Goal: Information Seeking & Learning: Learn about a topic

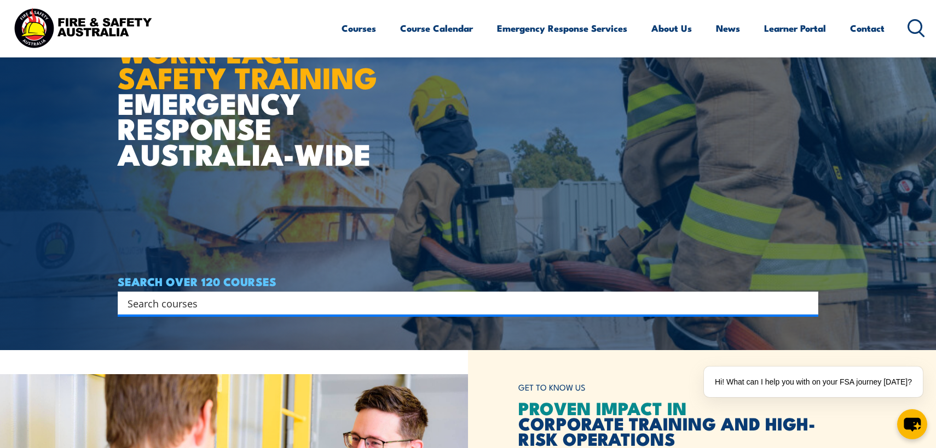
scroll to position [93, 0]
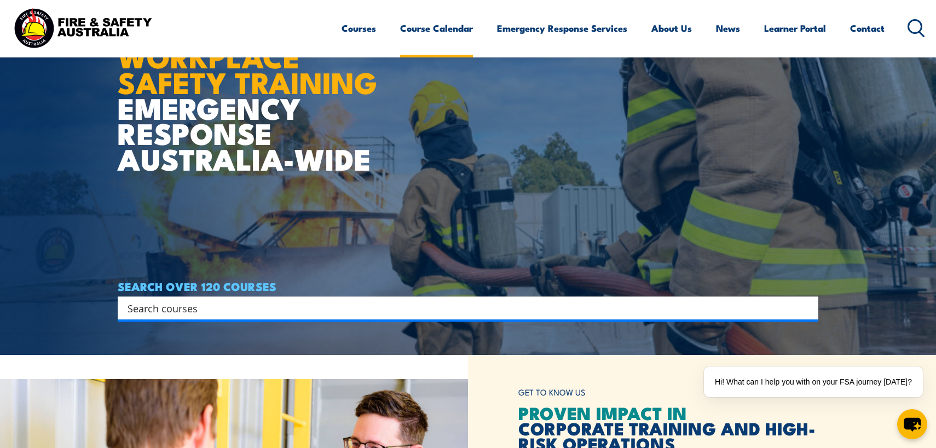
click at [427, 32] on link "Course Calendar" at bounding box center [436, 28] width 73 height 29
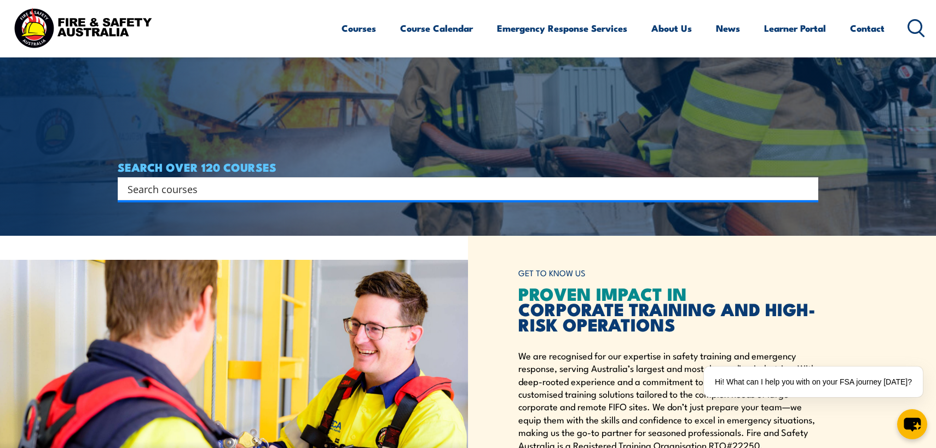
scroll to position [213, 0]
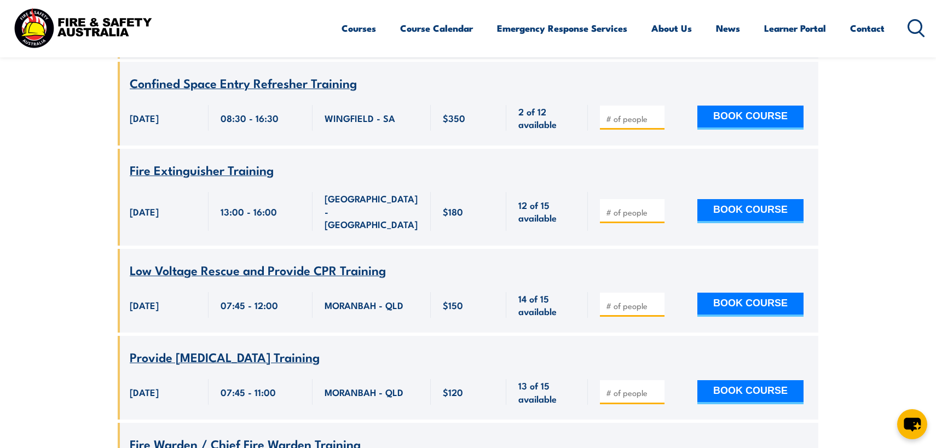
scroll to position [1664, 0]
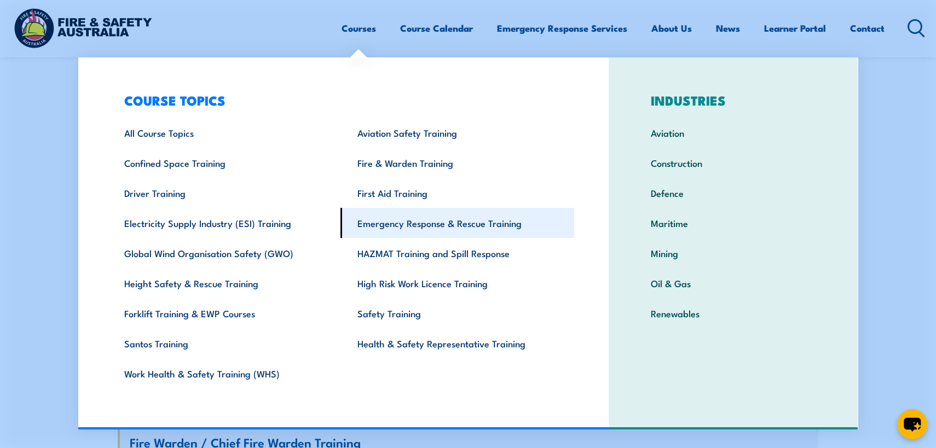
click at [401, 224] on link "Emergency Response & Rescue Training" at bounding box center [457, 223] width 234 height 30
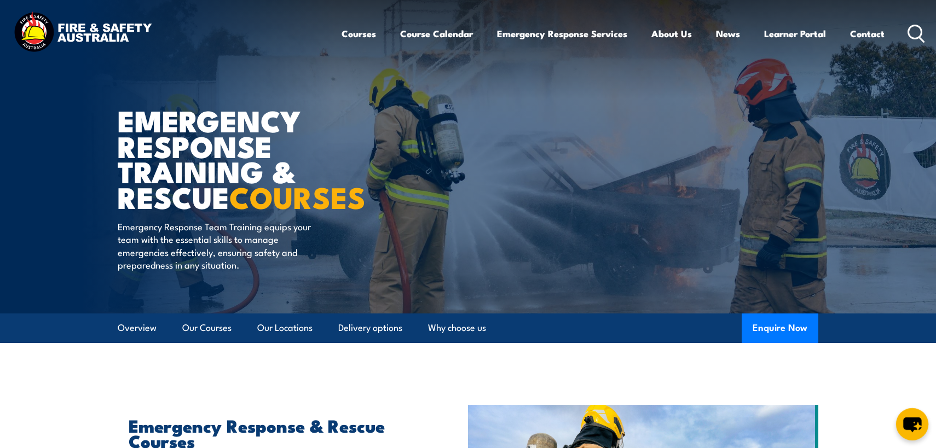
click at [910, 427] on icon "chat-button" at bounding box center [912, 425] width 18 height 15
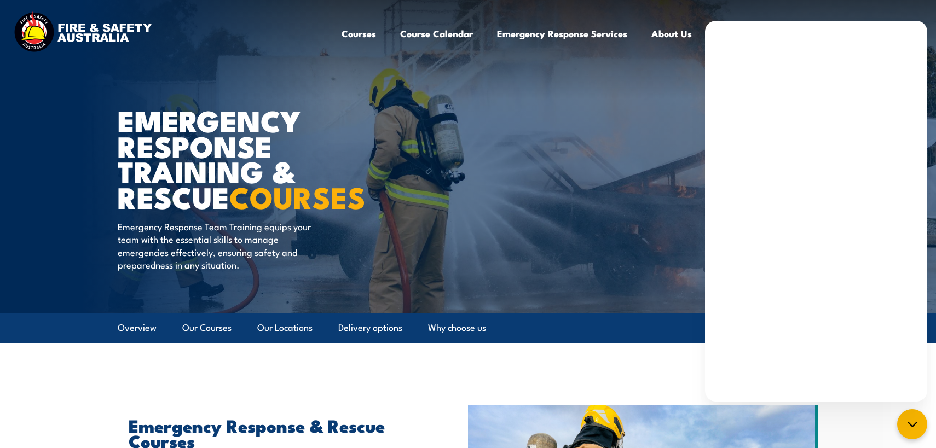
click at [526, 183] on article "Emergency Response Training & Rescue COURSES Emergency Response Team Training e…" at bounding box center [468, 157] width 700 height 314
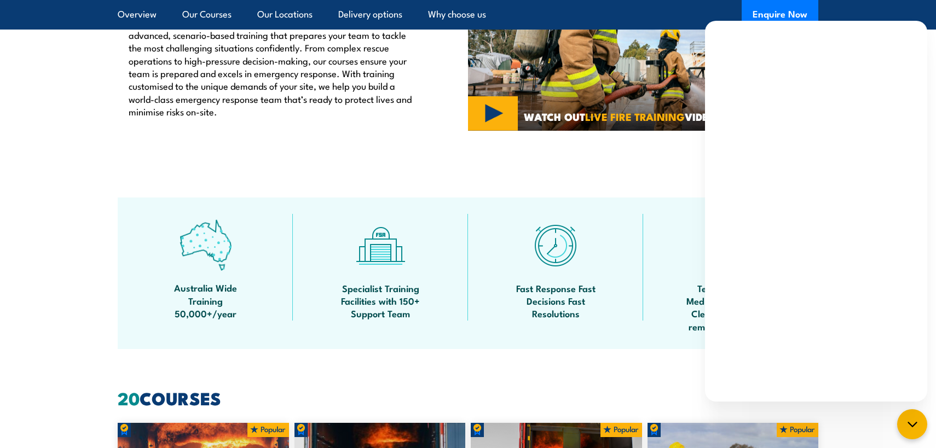
scroll to position [471, 0]
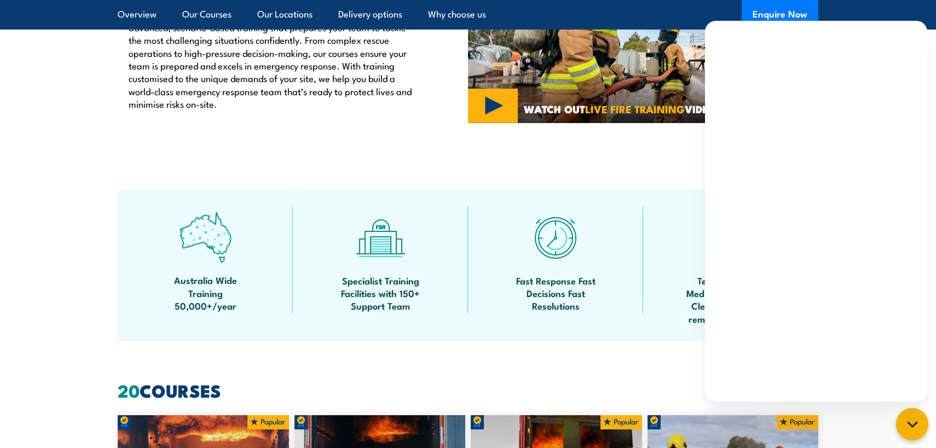
click at [913, 424] on icon "chat-button" at bounding box center [911, 424] width 9 height 4
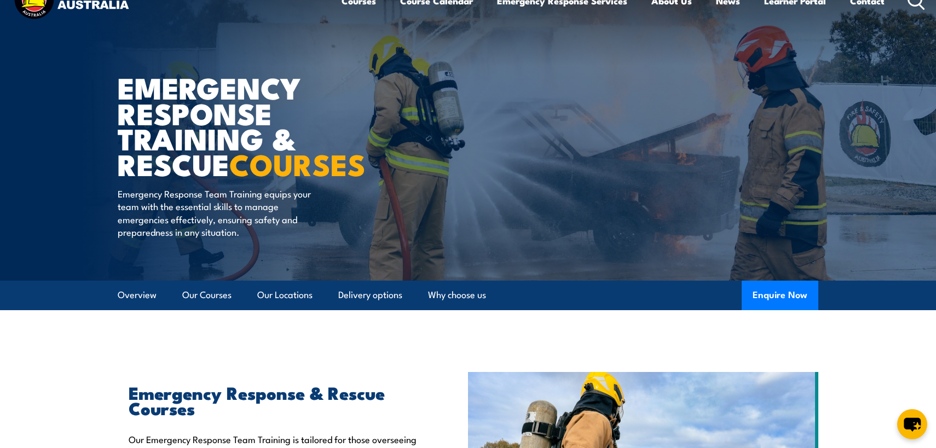
scroll to position [0, 0]
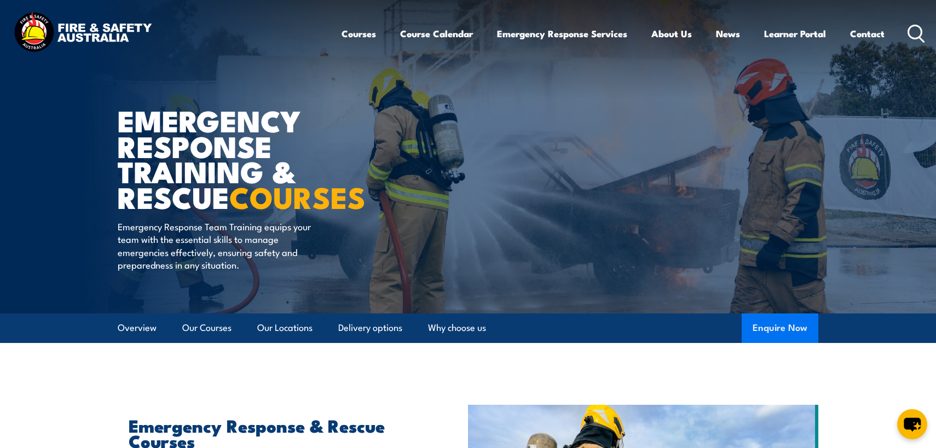
click at [767, 326] on button "Enquire Now" at bounding box center [779, 329] width 77 height 30
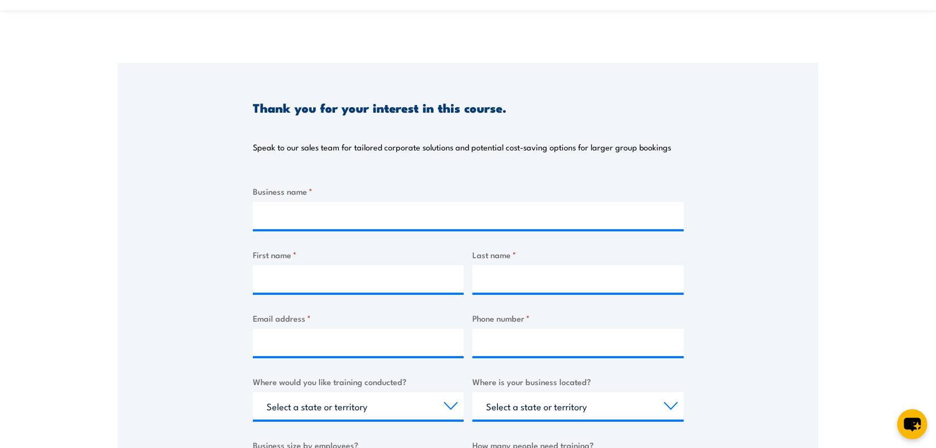
scroll to position [53, 0]
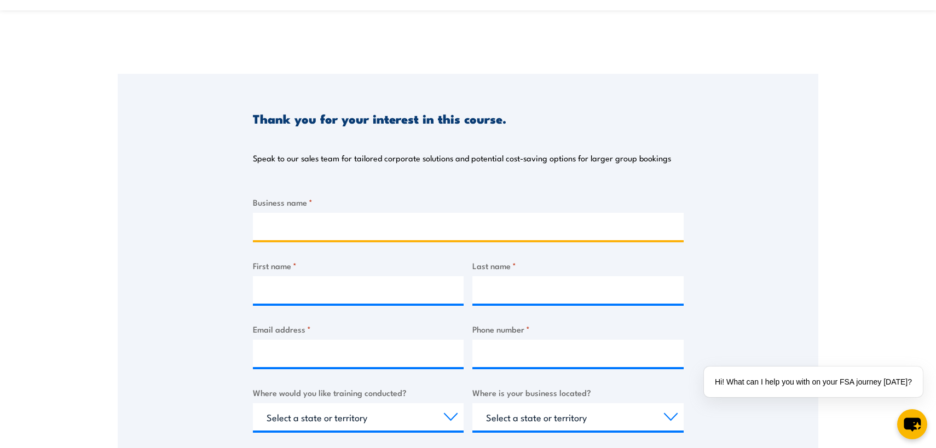
click at [318, 222] on input "Business name *" at bounding box center [468, 226] width 431 height 27
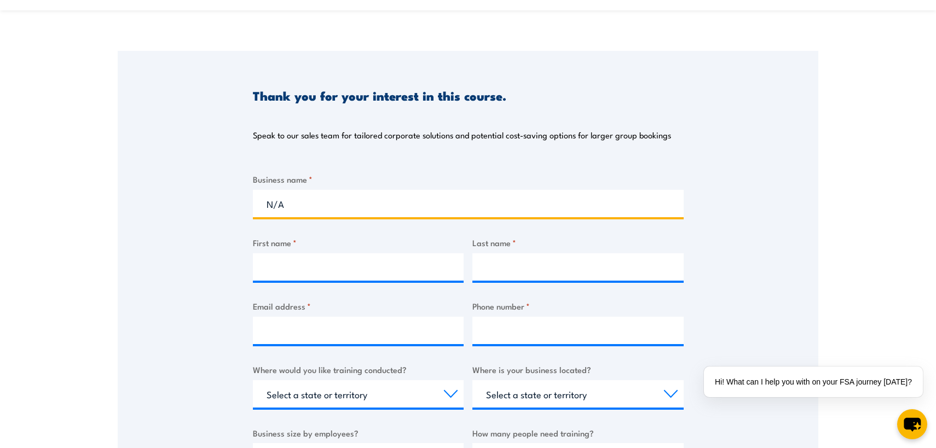
scroll to position [0, 0]
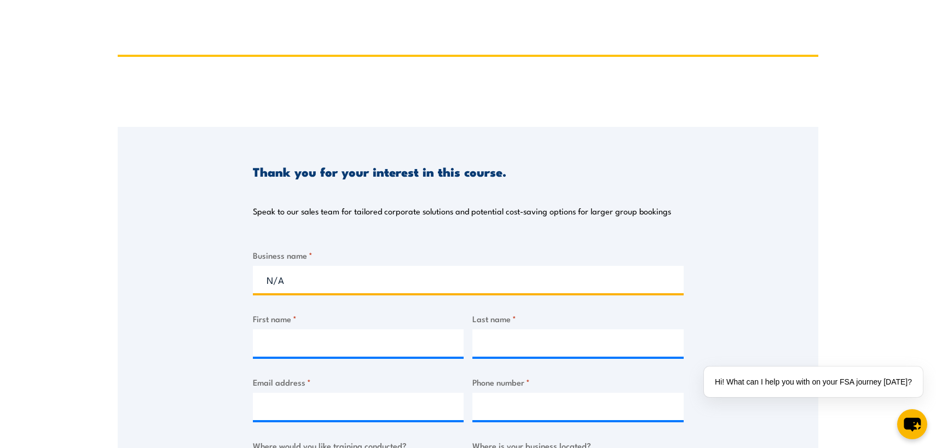
type input "N/A"
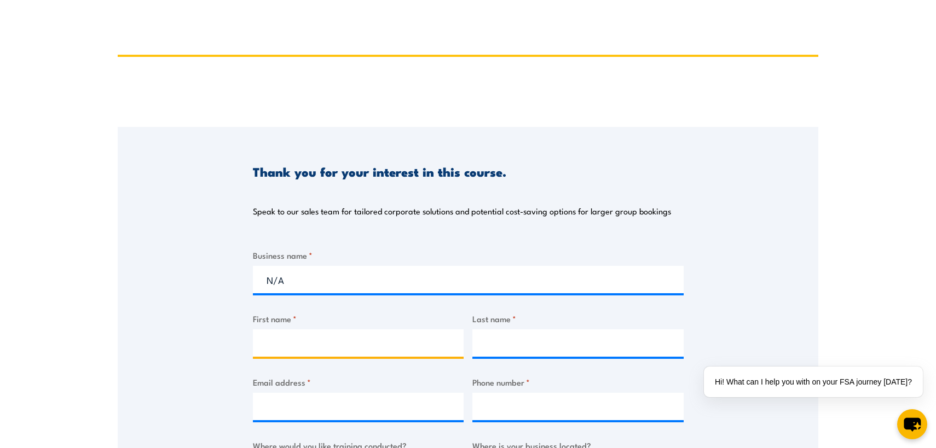
click at [301, 341] on input "First name *" at bounding box center [358, 342] width 211 height 27
type input "Kie"
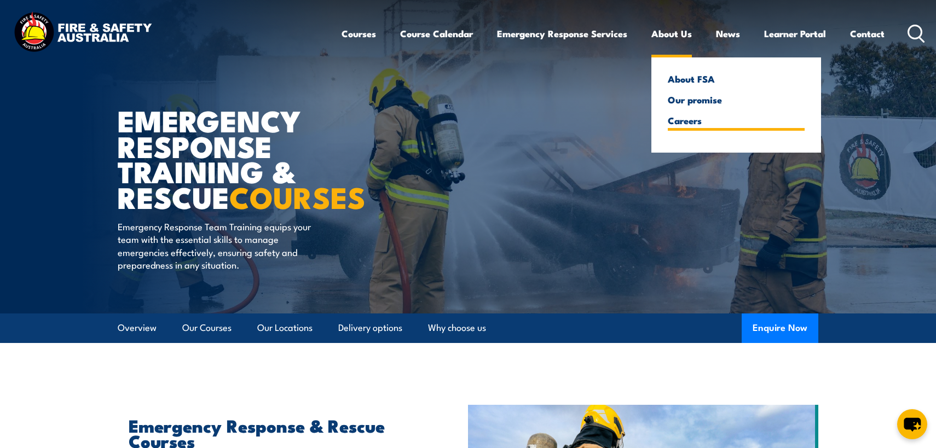
click at [680, 123] on link "Careers" at bounding box center [736, 120] width 137 height 10
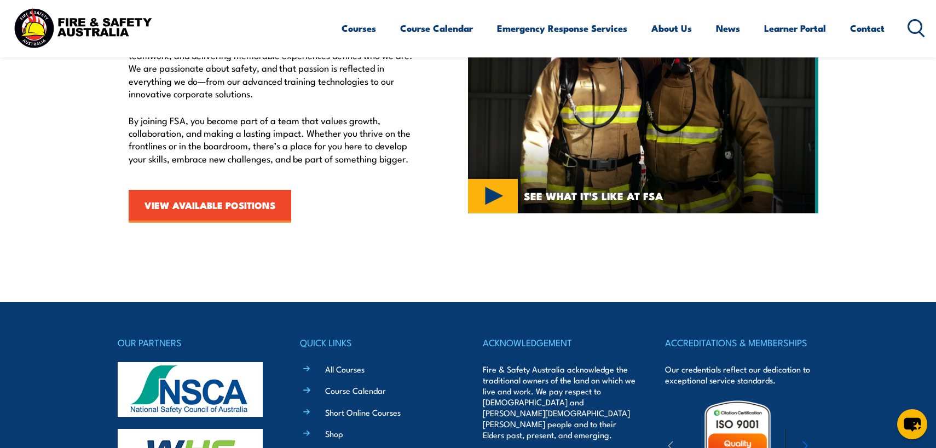
scroll to position [447, 0]
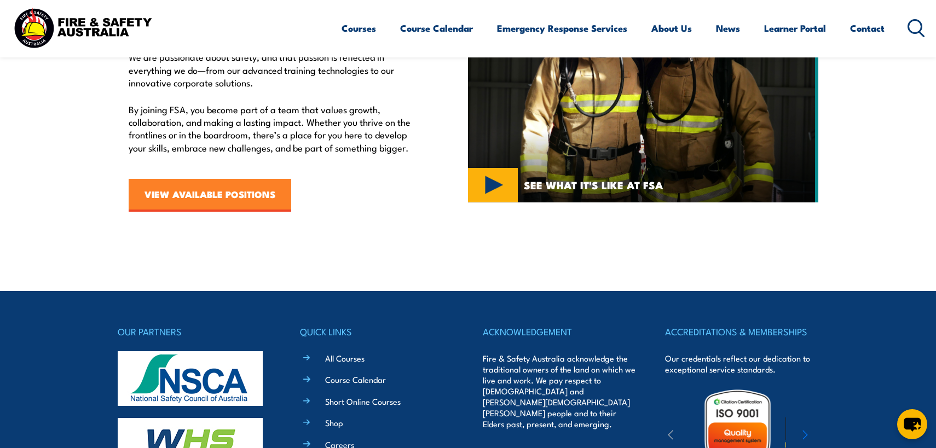
click at [218, 197] on link "VIEW AVAILABLE POSITIONS" at bounding box center [210, 195] width 163 height 33
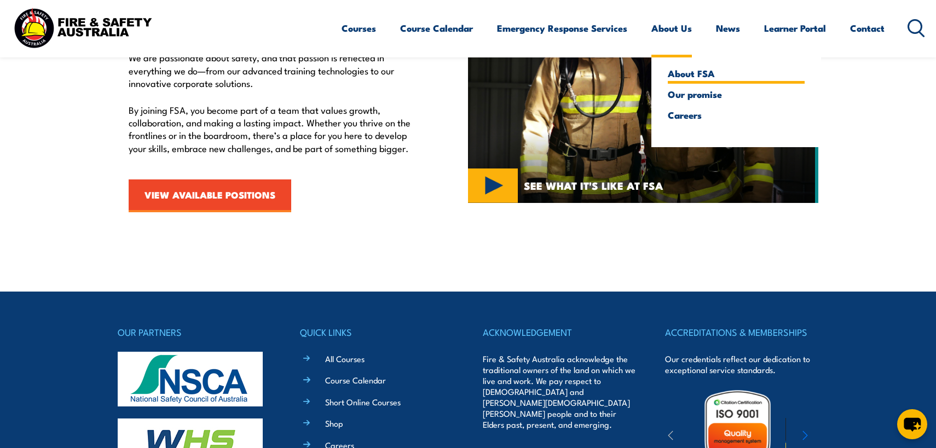
click at [681, 75] on link "About FSA" at bounding box center [736, 73] width 137 height 10
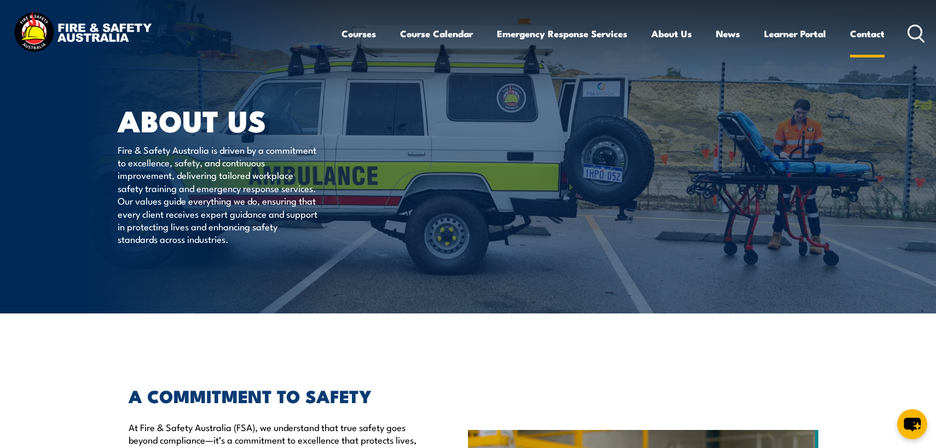
click at [874, 43] on link "Contact" at bounding box center [867, 33] width 34 height 29
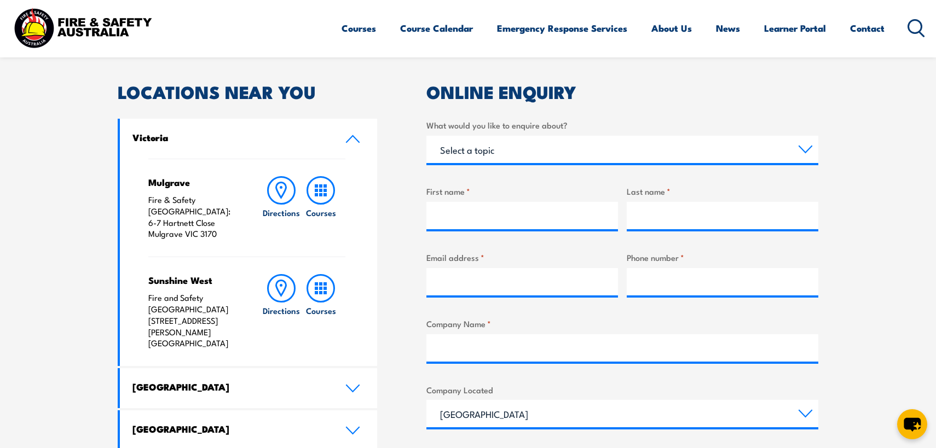
scroll to position [300, 0]
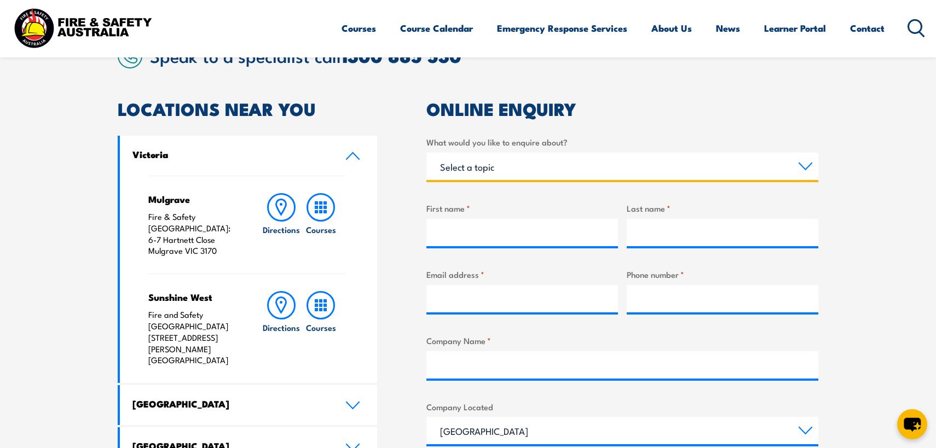
click at [568, 170] on select "Select a topic Training Emergency Response Services General Enquiry" at bounding box center [622, 166] width 392 height 27
select select "Emergency Response Services"
click at [426, 153] on select "Select a topic Training Emergency Response Services General Enquiry" at bounding box center [622, 166] width 392 height 27
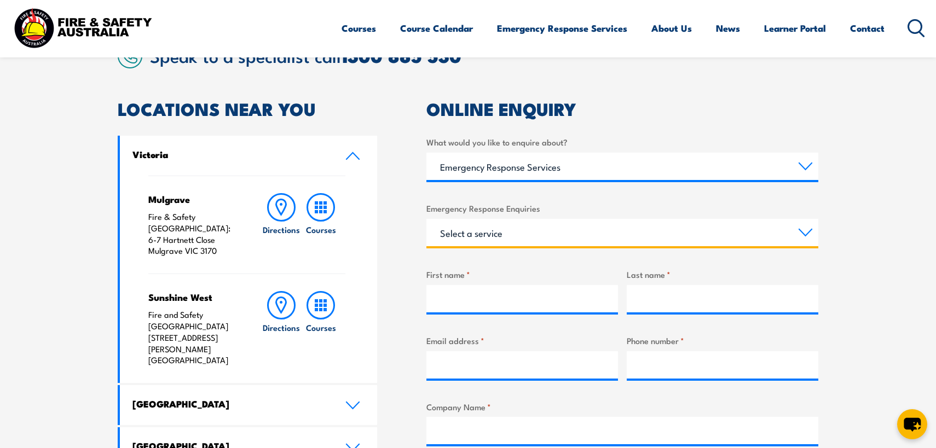
click at [502, 236] on select "Select a service Emergency Response Solutions Paramedic & Medical Solutions Ind…" at bounding box center [622, 232] width 392 height 27
select select "Emergency Response Solutions"
click at [426, 219] on select "Select a service Emergency Response Solutions Paramedic & Medical Solutions Ind…" at bounding box center [622, 232] width 392 height 27
click at [529, 241] on select "Select a service Emergency Response Solutions Paramedic & Medical Solutions Ind…" at bounding box center [622, 232] width 392 height 27
click at [426, 219] on select "Select a service Emergency Response Solutions Paramedic & Medical Solutions Ind…" at bounding box center [622, 232] width 392 height 27
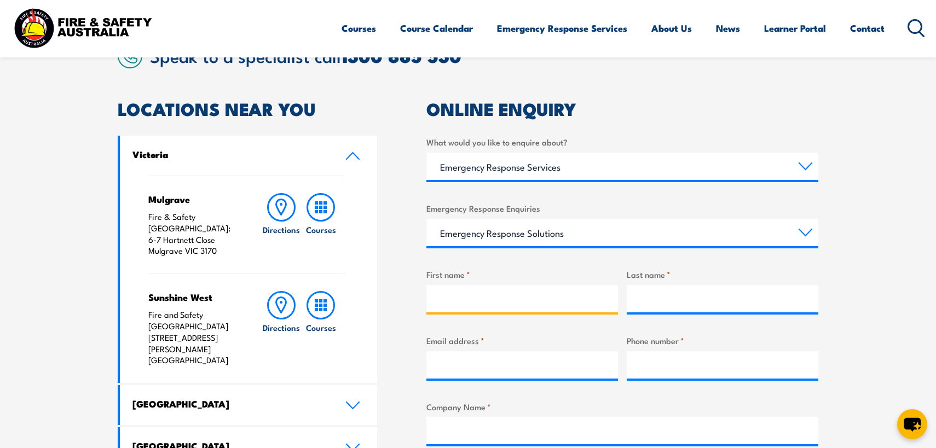
click at [482, 309] on input "First name *" at bounding box center [522, 298] width 192 height 27
type input "Kieran"
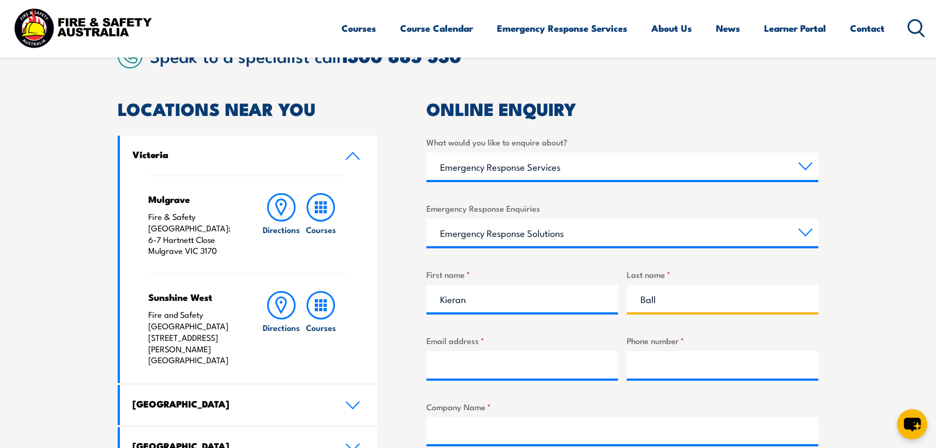
type input "Ball"
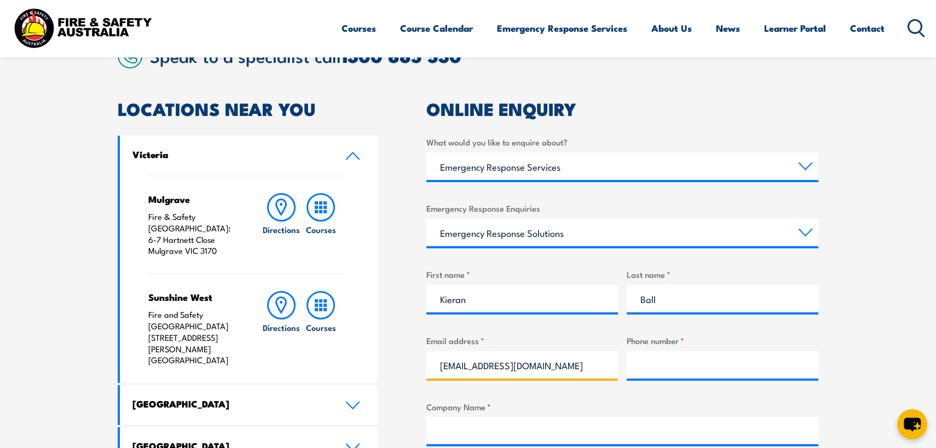
type input "ball.kieran10@gmail.com"
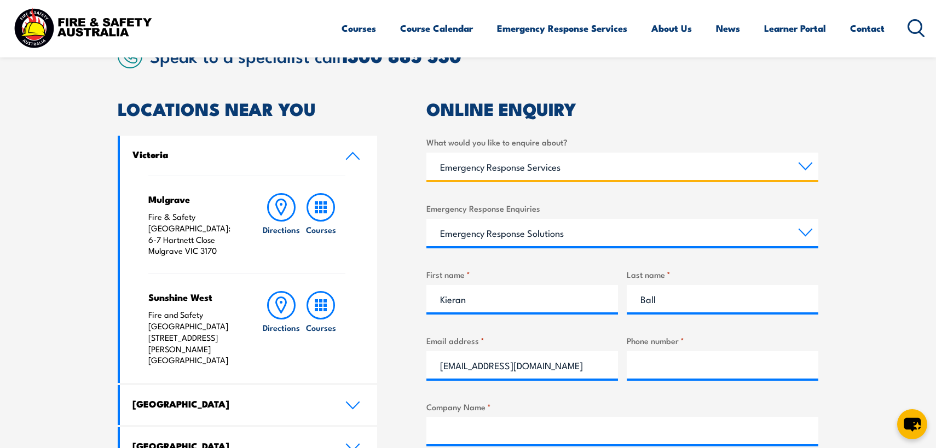
click at [634, 174] on select "Select a topic Training Emergency Response Services General Enquiry" at bounding box center [622, 166] width 392 height 27
click at [426, 153] on select "Select a topic Training Emergency Response Services General Enquiry" at bounding box center [622, 166] width 392 height 27
click at [497, 172] on select "Select a topic Training Emergency Response Services General Enquiry" at bounding box center [622, 166] width 392 height 27
click at [426, 153] on select "Select a topic Training Emergency Response Services General Enquiry" at bounding box center [622, 166] width 392 height 27
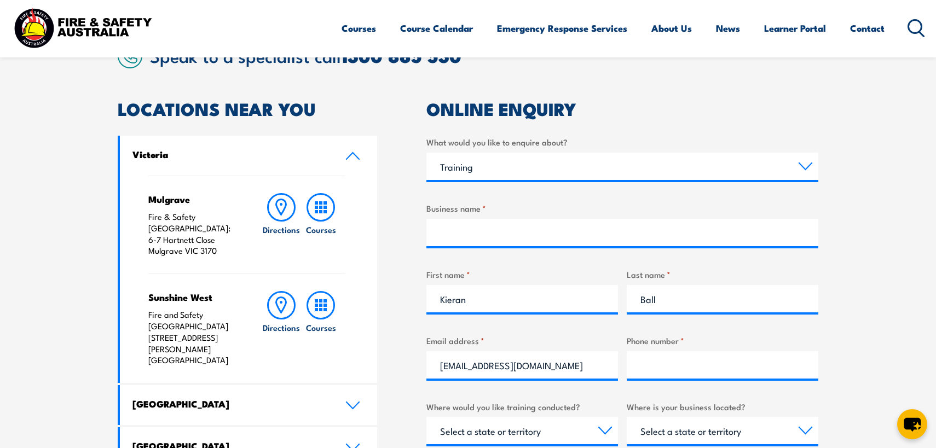
click at [633, 180] on div "Select a topic Training Emergency Response Services General Enquiry" at bounding box center [622, 166] width 392 height 27
click at [572, 176] on select "Select a topic Training Emergency Response Services General Enquiry" at bounding box center [622, 166] width 392 height 27
select select "General Enquiry"
click at [426, 153] on select "Select a topic Training Emergency Response Services General Enquiry" at bounding box center [622, 166] width 392 height 27
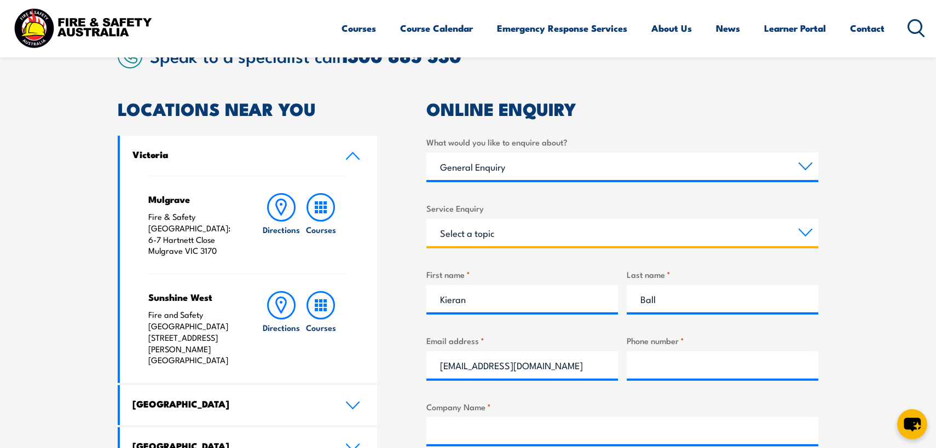
click at [501, 245] on select "Select a topic Assistance in completing an online enrolment booking Request a c…" at bounding box center [622, 232] width 392 height 27
select select "Other"
click at [426, 219] on select "Select a topic Assistance in completing an online enrolment booking Request a c…" at bounding box center [622, 232] width 392 height 27
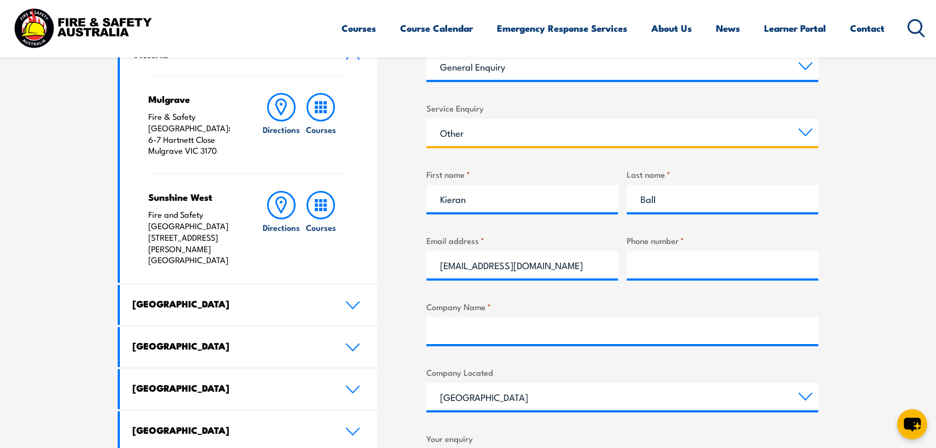
scroll to position [404, 0]
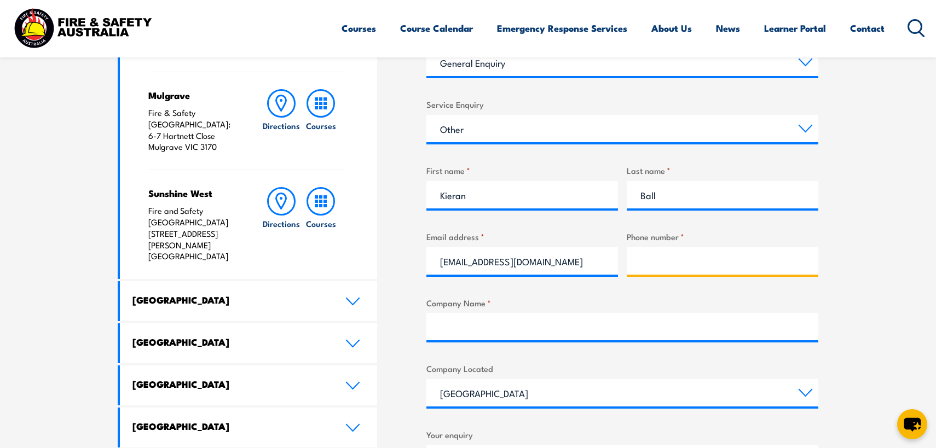
click at [691, 265] on input "Phone number *" at bounding box center [723, 260] width 192 height 27
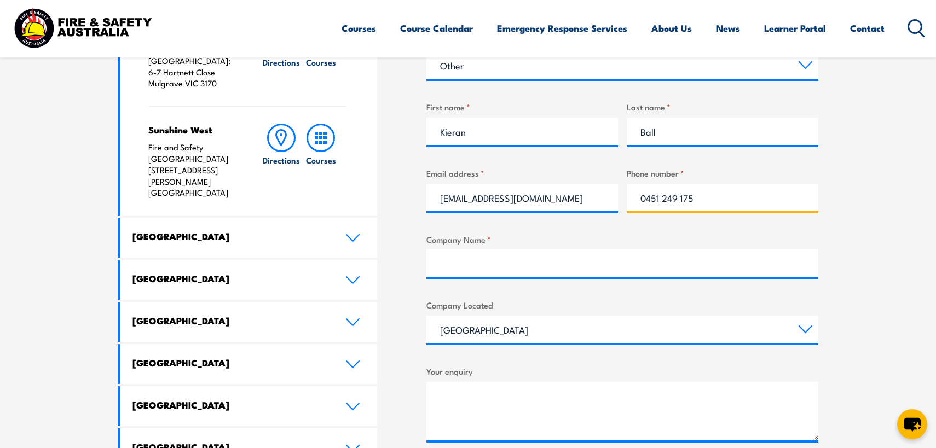
scroll to position [499, 0]
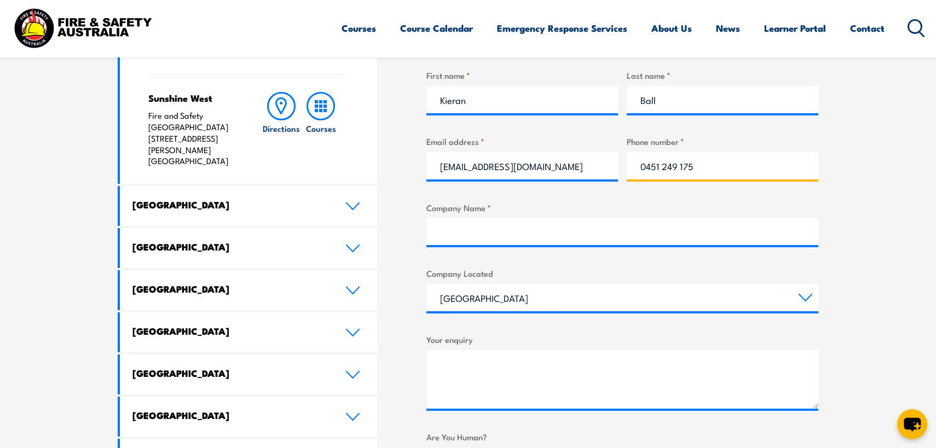
type input "0451 249 175"
click at [597, 234] on input "Company Name *" at bounding box center [622, 231] width 392 height 27
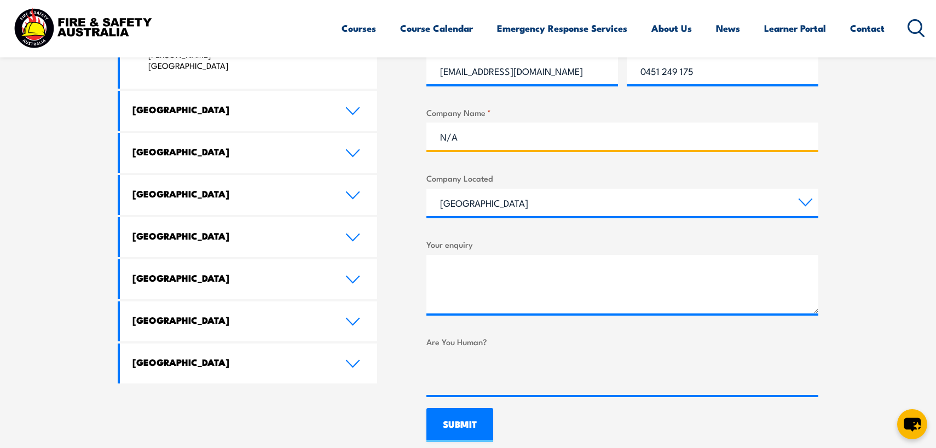
scroll to position [595, 0]
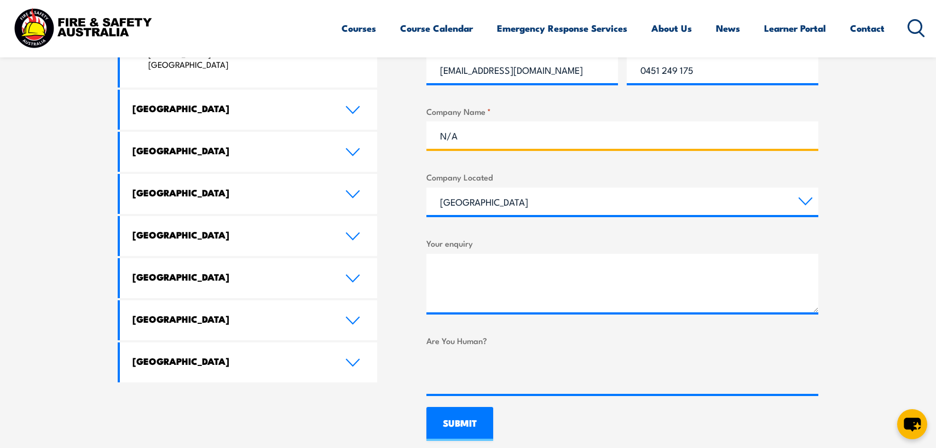
type input "N/A"
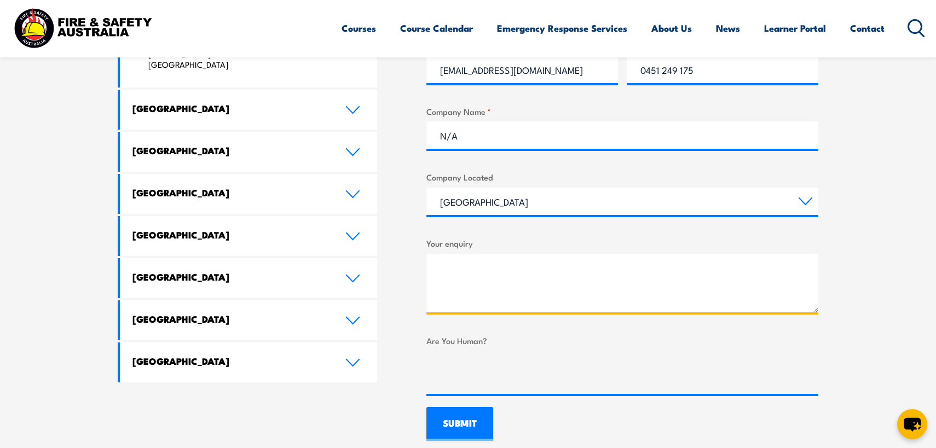
click at [504, 265] on textarea "Your enquiry" at bounding box center [622, 283] width 392 height 59
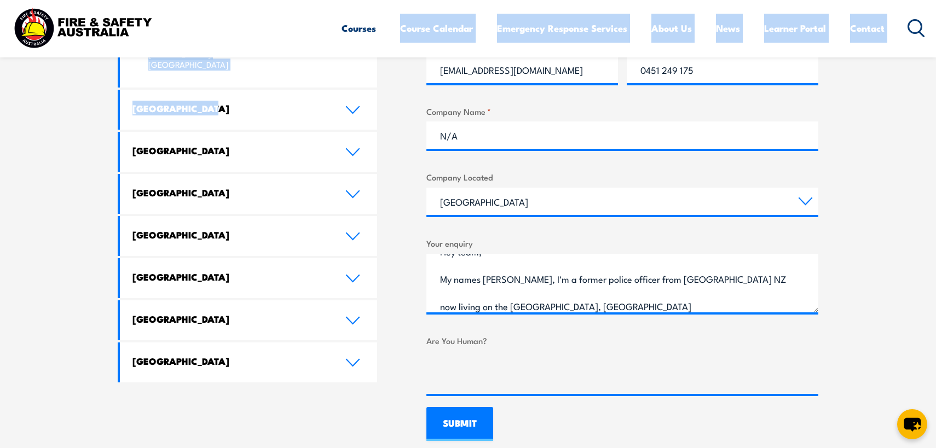
drag, startPoint x: 340, startPoint y: 52, endPoint x: 341, endPoint y: 97, distance: 44.9
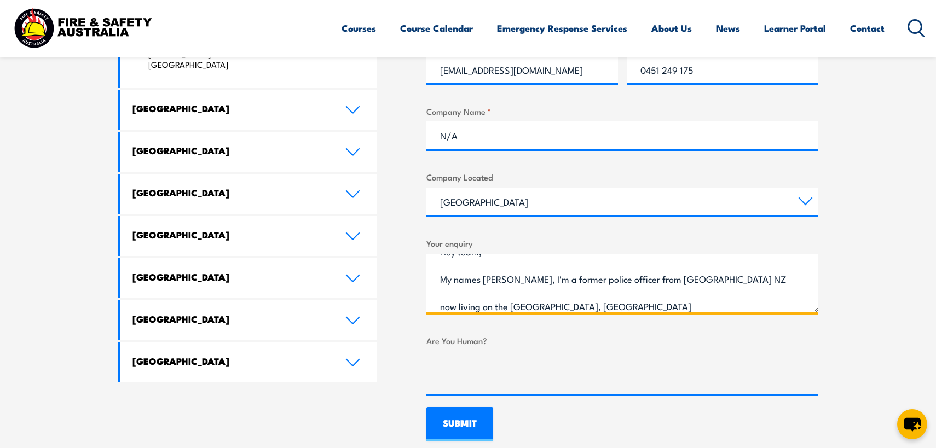
click at [592, 309] on textarea "Hey team, My names Kieran, I'm a former police officer from Christchurch NZ now…" at bounding box center [622, 283] width 392 height 59
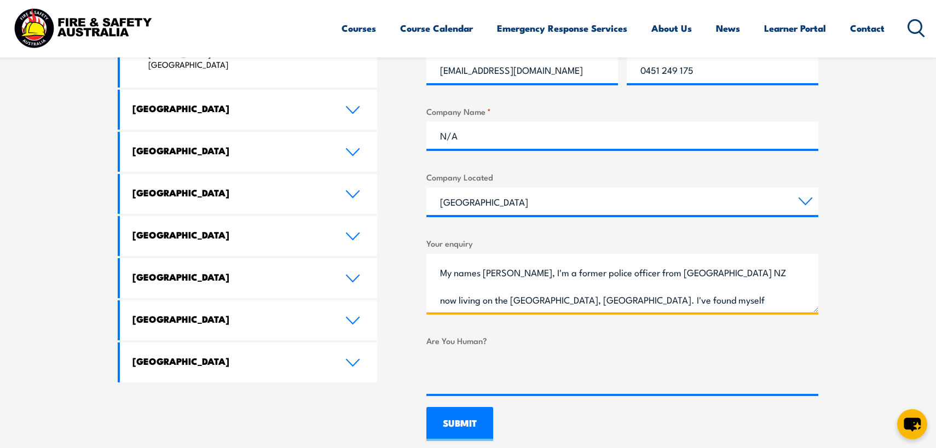
scroll to position [51, 0]
click at [569, 273] on textarea "Hey team, My names Kieran, I'm a former police officer from Christchurch NZ now…" at bounding box center [622, 283] width 392 height 59
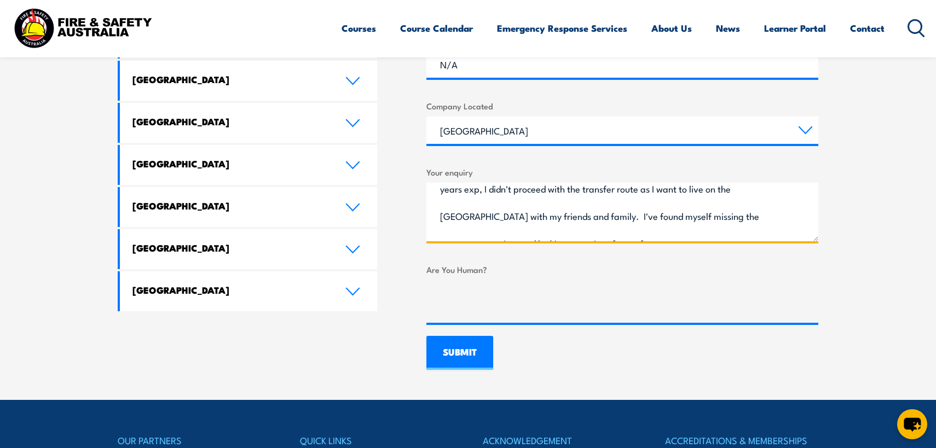
scroll to position [106, 0]
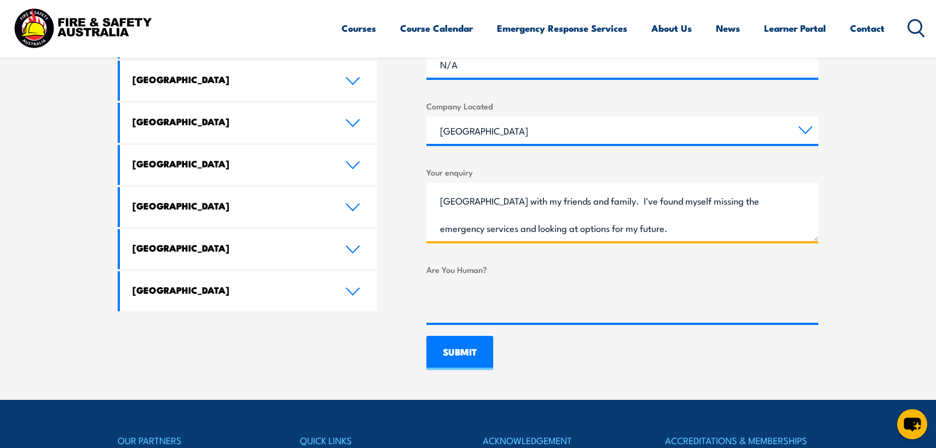
click at [525, 231] on textarea "Hey team, My names Kieran, I'm a former police officer from Christchurch NZ now…" at bounding box center [622, 212] width 392 height 59
type textarea "Hey team, My names Kieran, I'm a former police officer from Christchurch NZ now…"
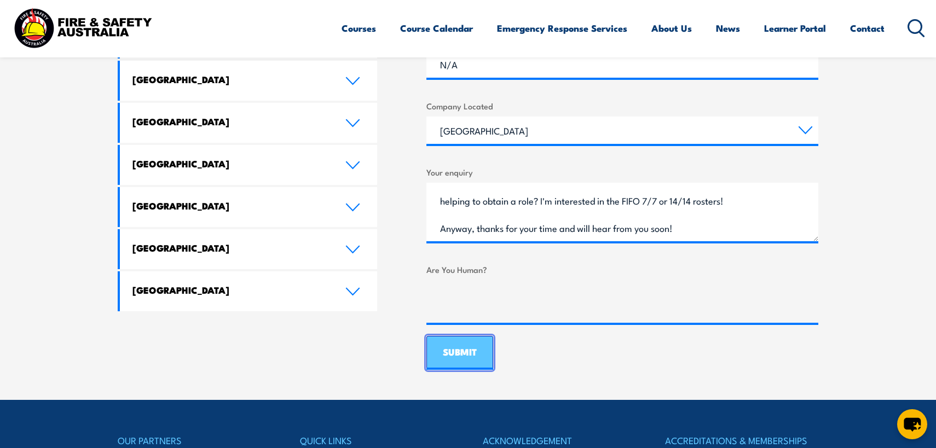
click at [465, 358] on input "SUBMIT" at bounding box center [459, 353] width 67 height 34
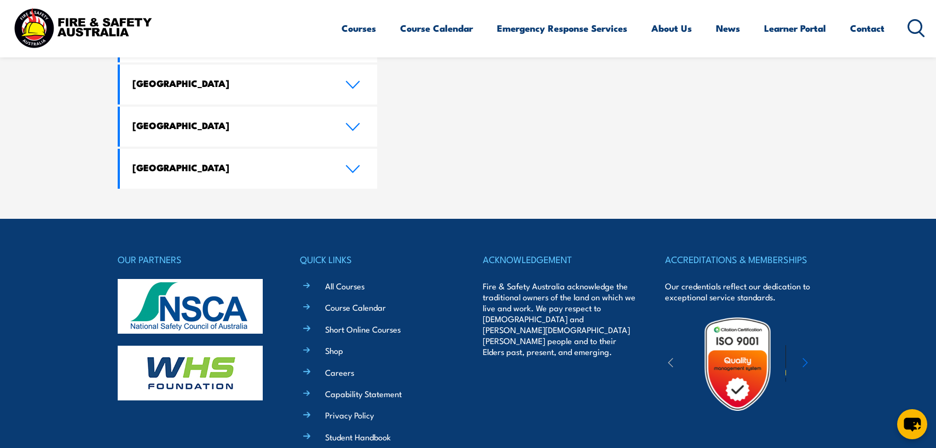
scroll to position [804, 0]
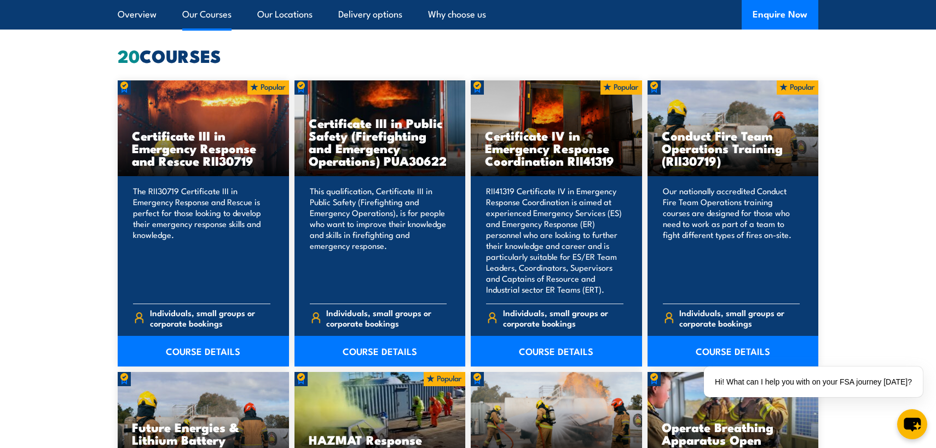
scroll to position [808, 0]
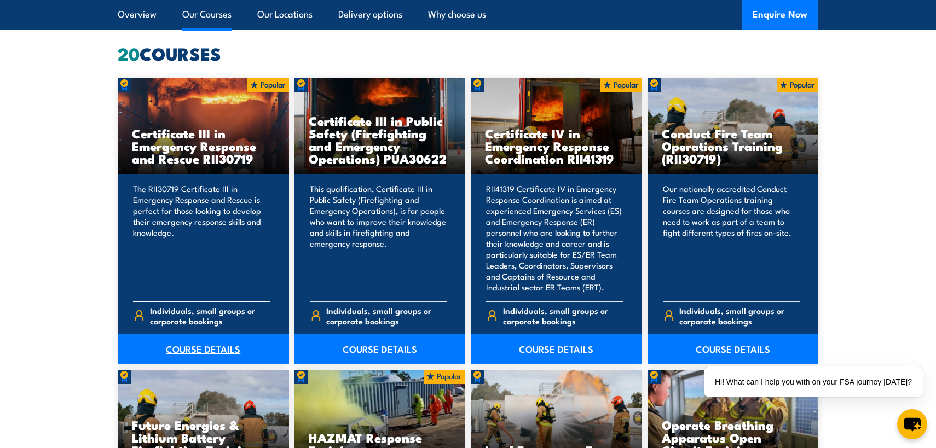
click at [196, 349] on link "COURSE DETAILS" at bounding box center [203, 349] width 171 height 31
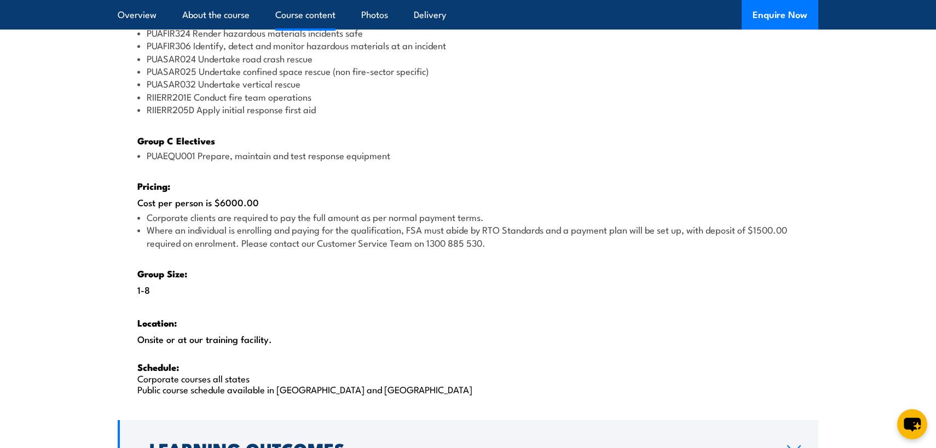
scroll to position [1566, 0]
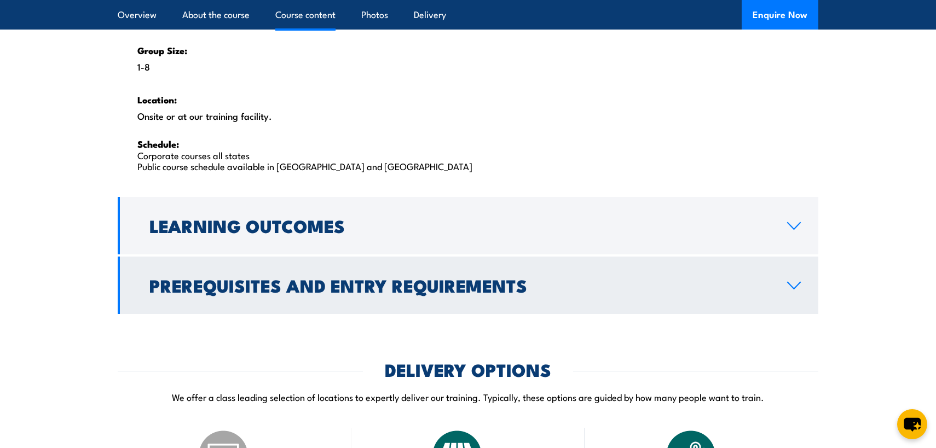
click at [341, 277] on h2 "Prerequisites and Entry Requirements" at bounding box center [459, 284] width 620 height 15
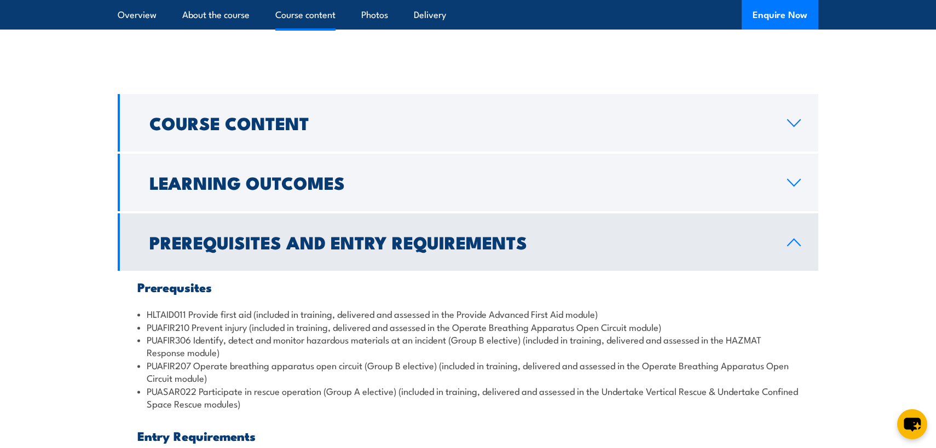
scroll to position [1038, 0]
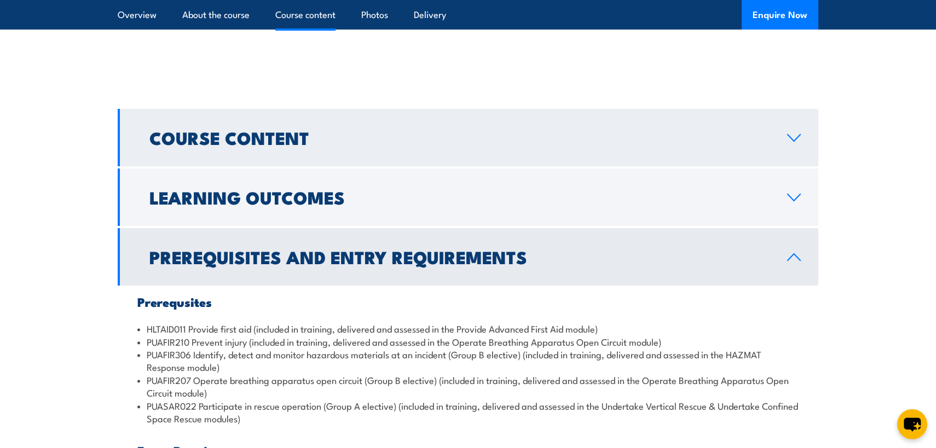
click at [316, 153] on link "Course Content" at bounding box center [468, 137] width 700 height 57
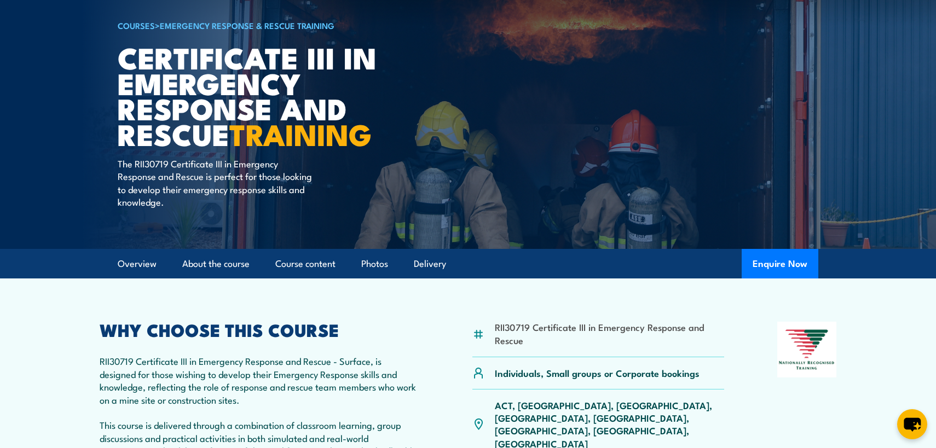
scroll to position [71, 0]
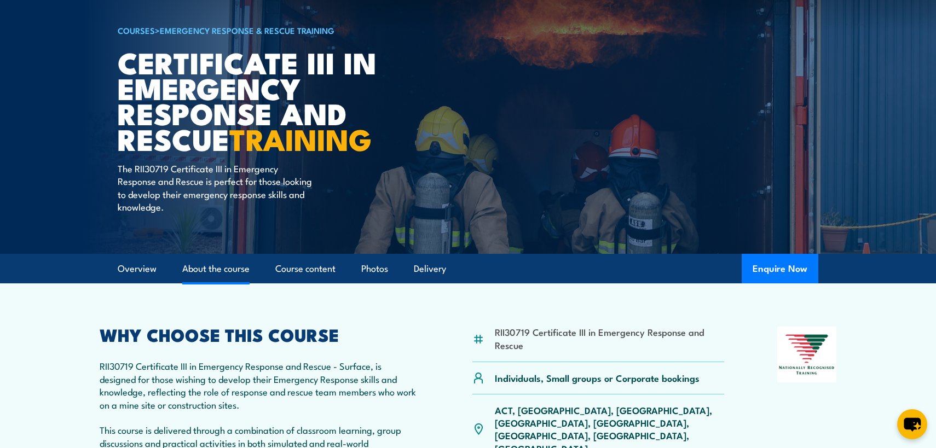
click at [224, 273] on link "About the course" at bounding box center [215, 268] width 67 height 29
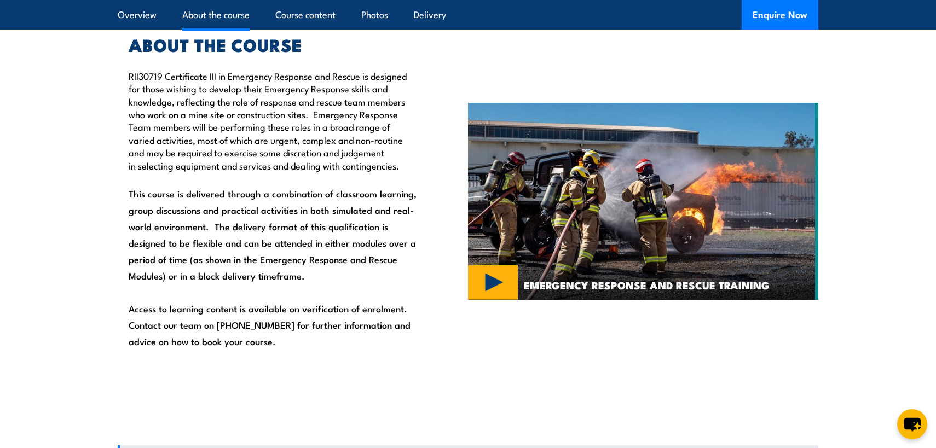
scroll to position [704, 0]
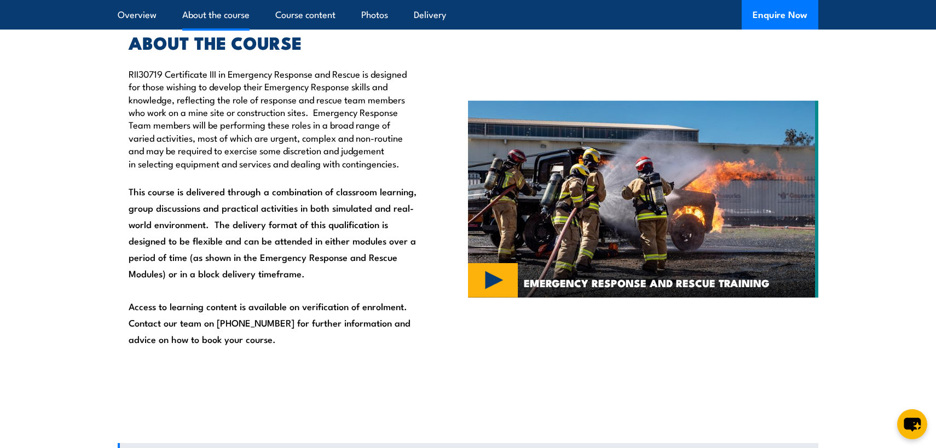
click at [491, 283] on img at bounding box center [643, 199] width 350 height 197
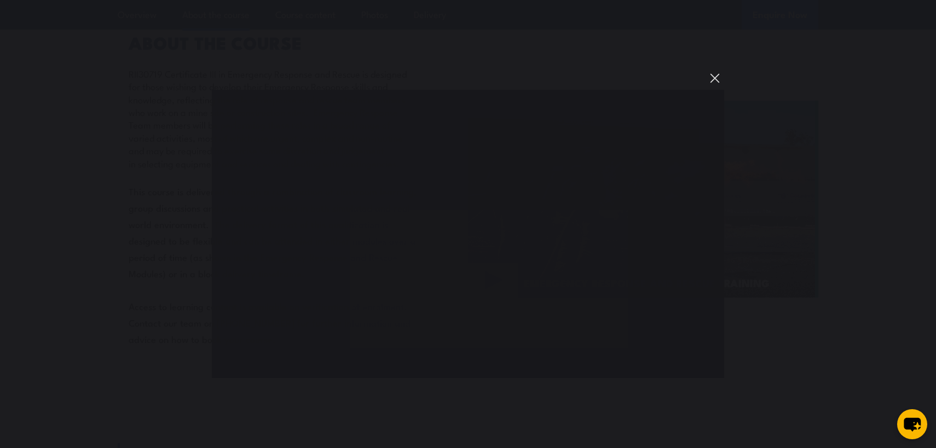
click at [716, 79] on button "You can close this modal content with the ESC key" at bounding box center [714, 78] width 19 height 19
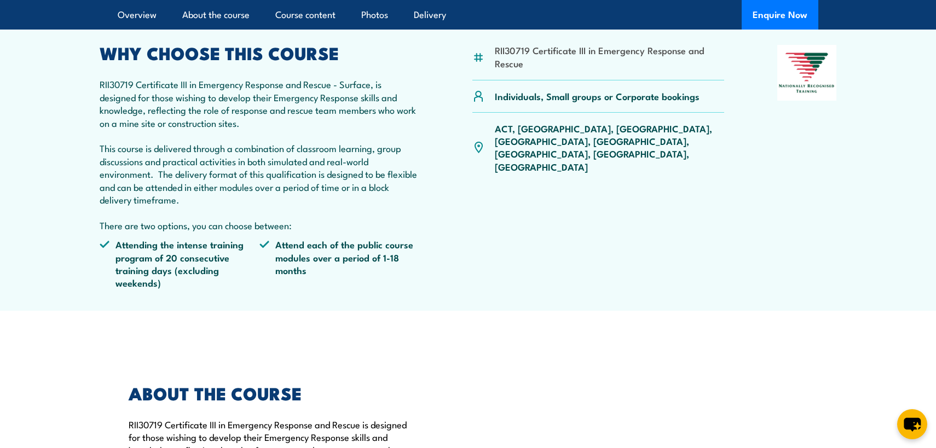
scroll to position [0, 0]
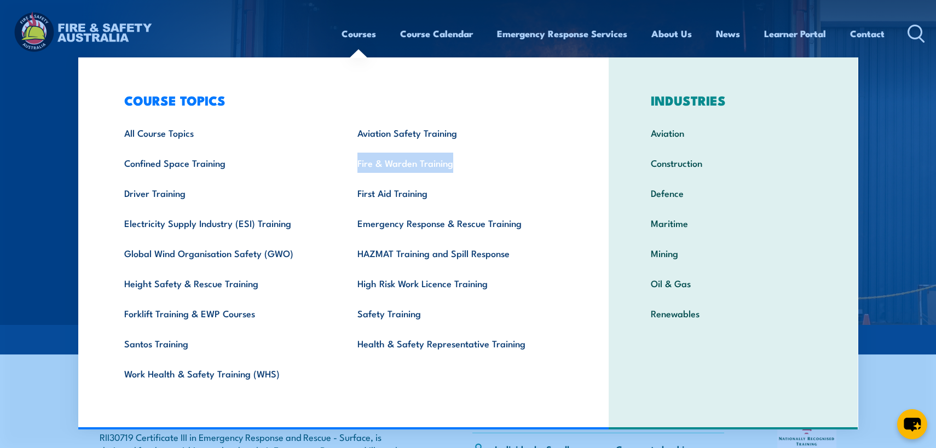
click at [354, 35] on link "Courses" at bounding box center [358, 33] width 34 height 29
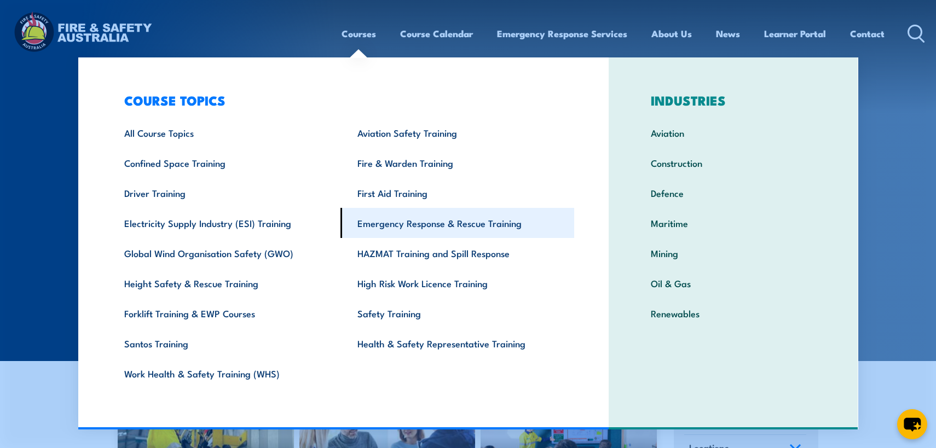
click at [425, 230] on link "Emergency Response & Rescue Training" at bounding box center [457, 223] width 234 height 30
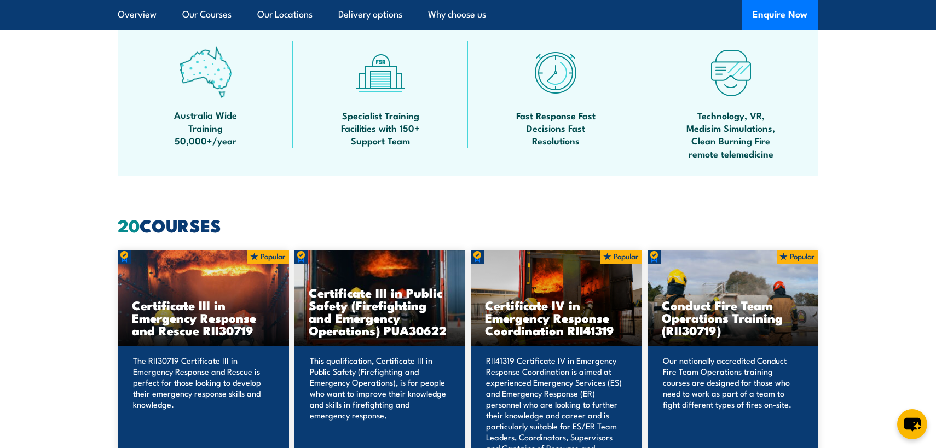
scroll to position [653, 0]
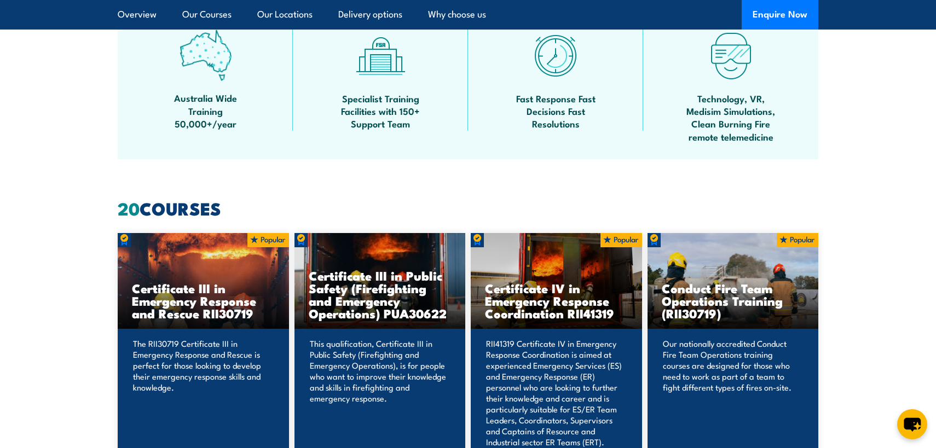
click at [170, 313] on h3 "Certificate III in Emergency Response and Rescue RII30719" at bounding box center [203, 301] width 143 height 38
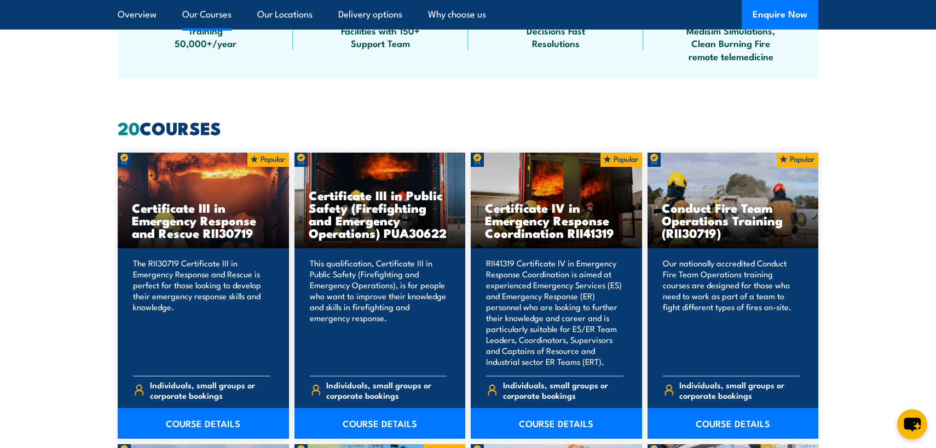
scroll to position [734, 0]
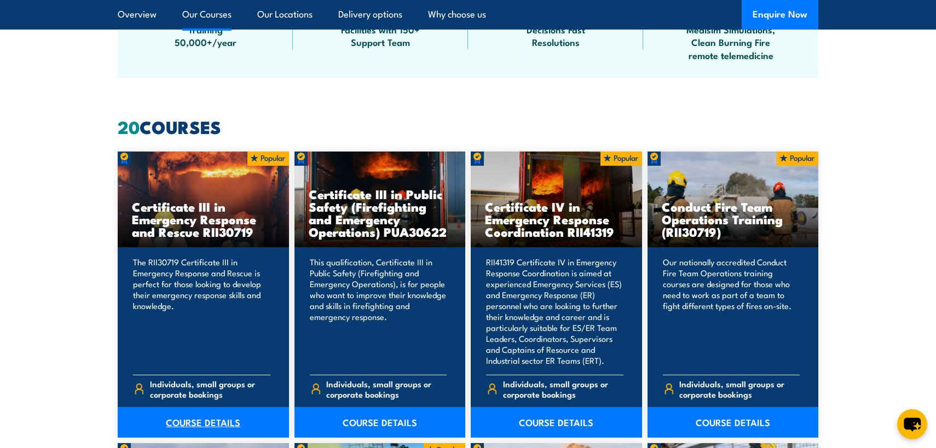
click at [201, 426] on link "COURSE DETAILS" at bounding box center [203, 422] width 171 height 31
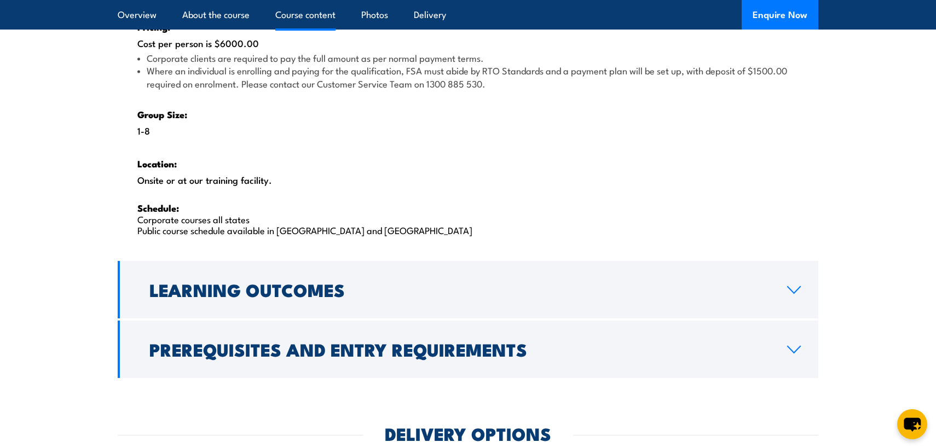
scroll to position [1736, 0]
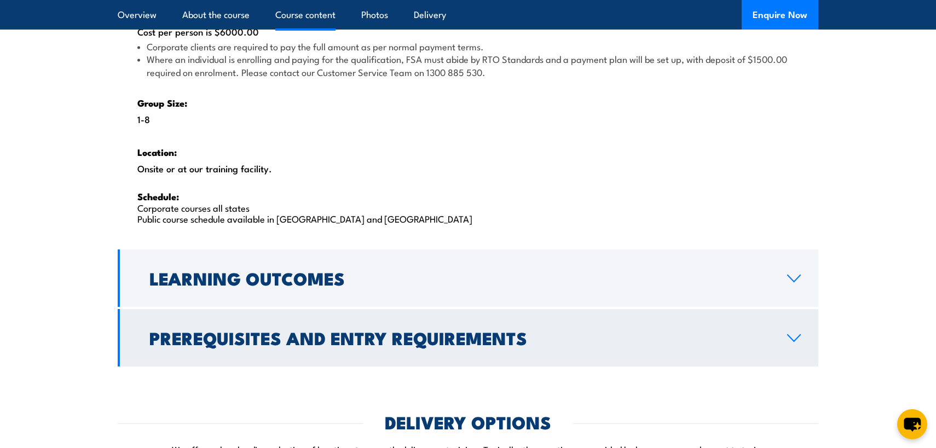
click at [265, 345] on h2 "Prerequisites and Entry Requirements" at bounding box center [459, 337] width 620 height 15
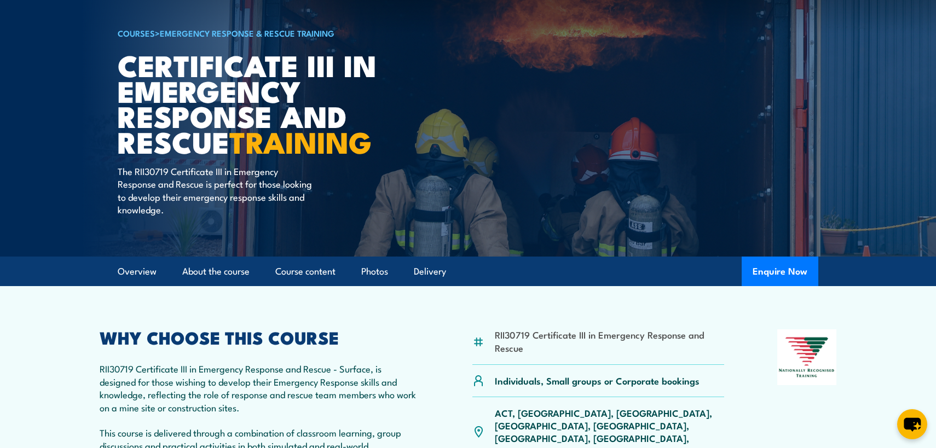
scroll to position [0, 0]
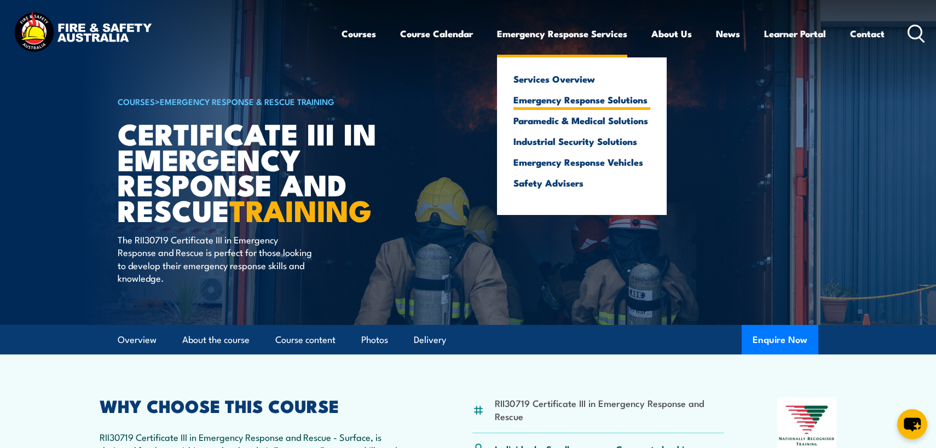
click at [573, 99] on link "Emergency Response Solutions" at bounding box center [581, 100] width 137 height 10
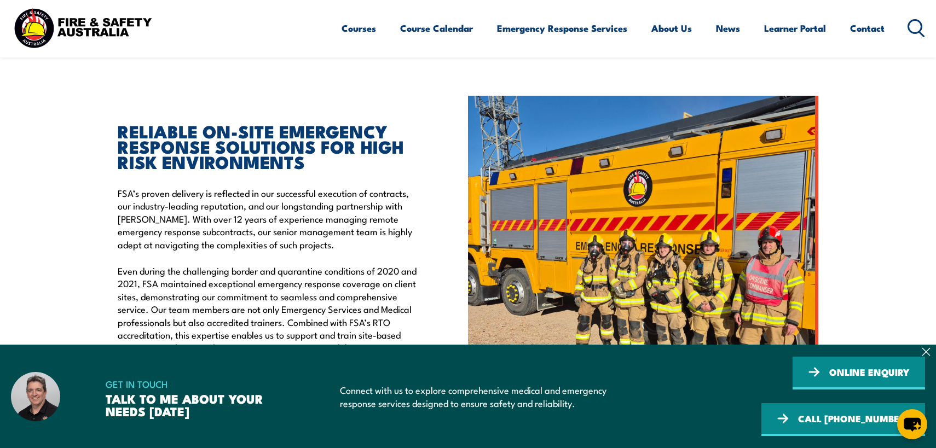
scroll to position [263, 0]
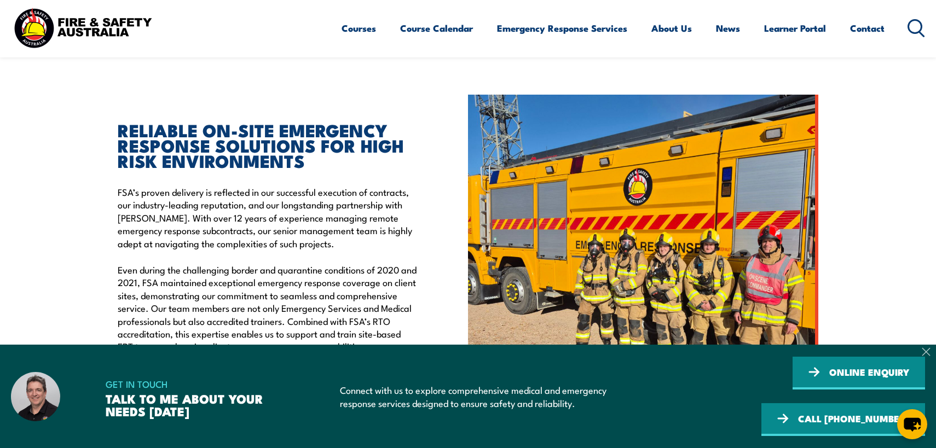
click at [925, 355] on icon at bounding box center [926, 351] width 9 height 9
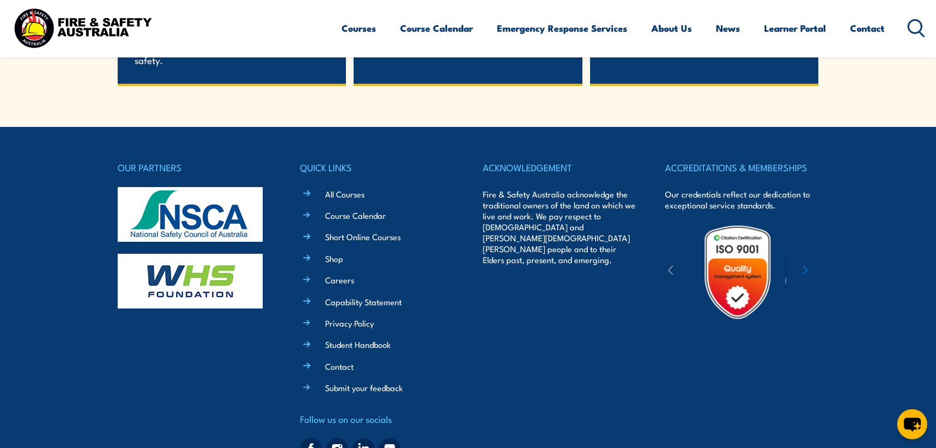
scroll to position [2485, 0]
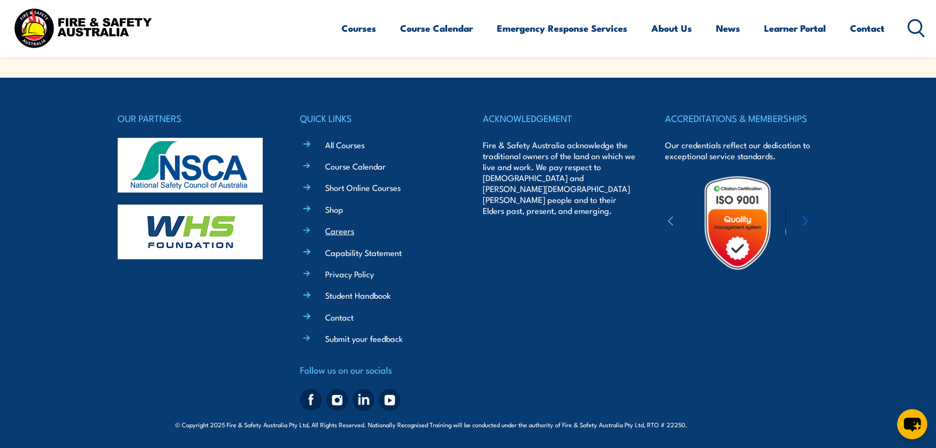
click at [331, 233] on link "Careers" at bounding box center [339, 230] width 29 height 11
